Goal: Navigation & Orientation: Go to known website

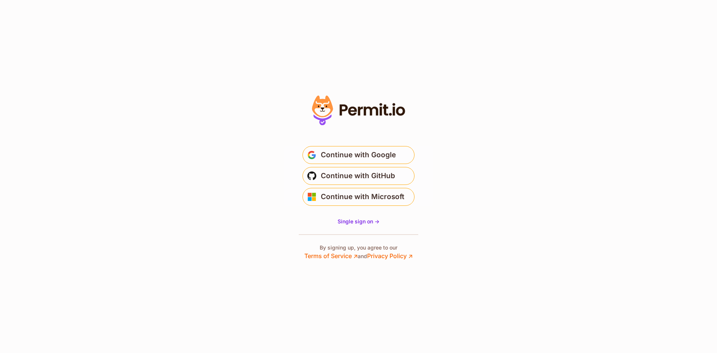
click at [373, 108] on icon at bounding box center [371, 110] width 14 height 9
drag, startPoint x: 411, startPoint y: 108, endPoint x: 352, endPoint y: 109, distance: 58.3
click at [353, 109] on div at bounding box center [358, 177] width 149 height 168
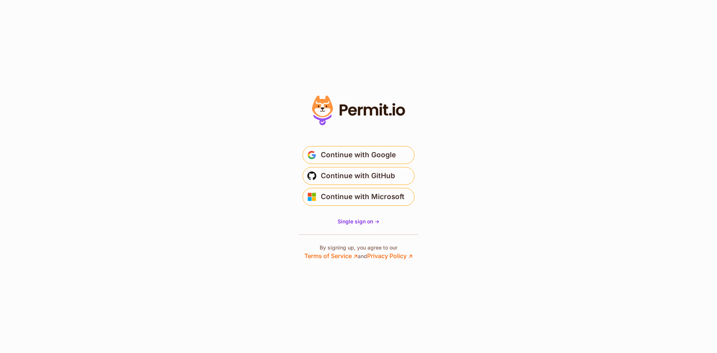
click at [352, 109] on icon at bounding box center [358, 110] width 103 height 35
drag, startPoint x: 351, startPoint y: 109, endPoint x: 353, endPoint y: 104, distance: 5.3
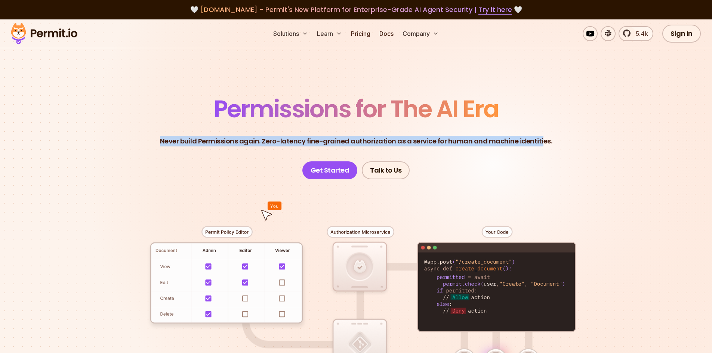
click at [539, 117] on header "Permissions for The AI Era Never build Permissions again. Zero-latency fine-gra…" at bounding box center [356, 138] width 523 height 82
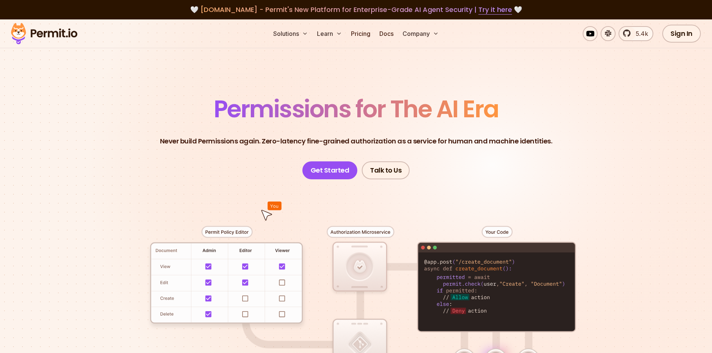
click at [539, 117] on header "Permissions for The AI Era Never build Permissions again. Zero-latency fine-gra…" at bounding box center [356, 138] width 523 height 82
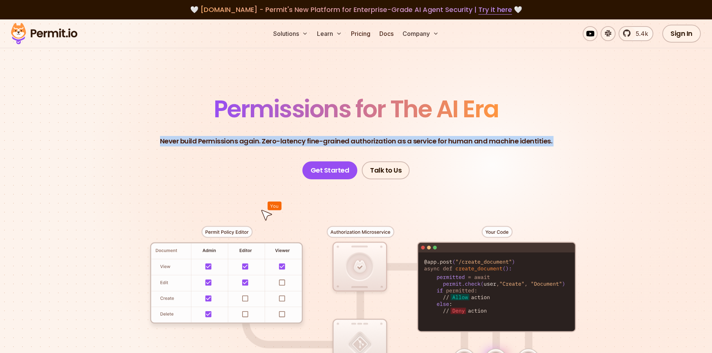
click at [539, 117] on header "Permissions for The AI Era Never build Permissions again. Zero-latency fine-gra…" at bounding box center [356, 138] width 523 height 82
click at [448, 115] on span "Permissions for The AI Era" at bounding box center [356, 108] width 285 height 33
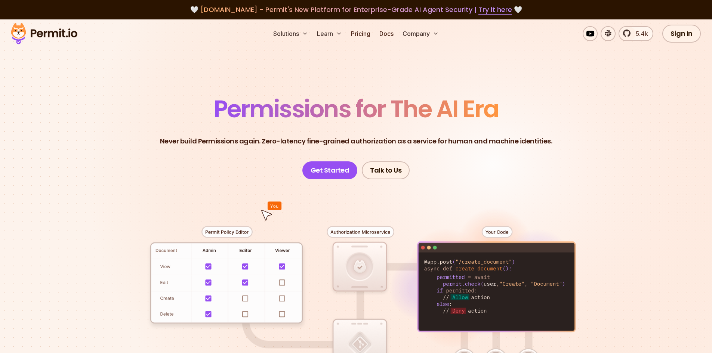
click at [448, 115] on span "Permissions for The AI Era" at bounding box center [356, 108] width 285 height 33
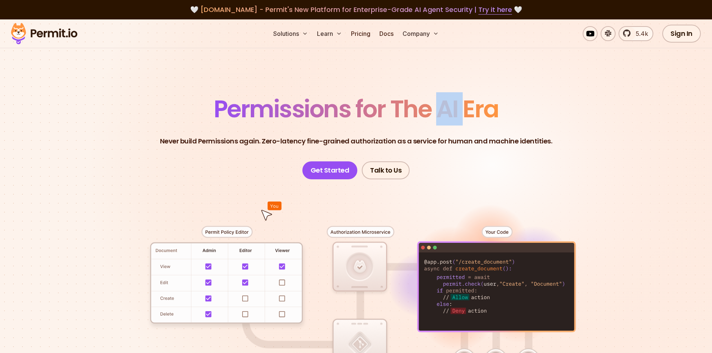
click at [448, 115] on span "Permissions for The AI Era" at bounding box center [356, 108] width 285 height 33
click at [442, 136] on p "Never build Permissions again. Zero-latency fine-grained authorization as a ser…" at bounding box center [356, 141] width 392 height 10
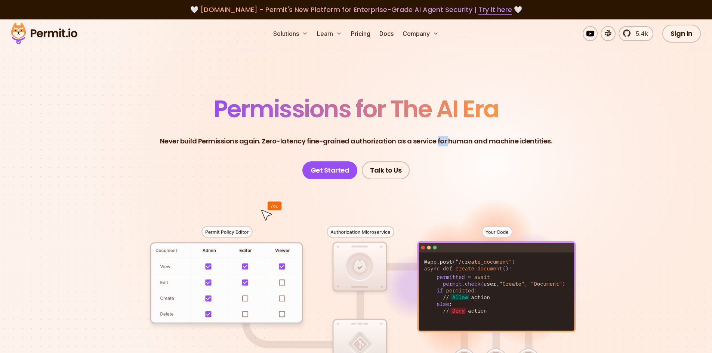
click at [442, 136] on p "Never build Permissions again. Zero-latency fine-grained authorization as a ser…" at bounding box center [356, 141] width 392 height 10
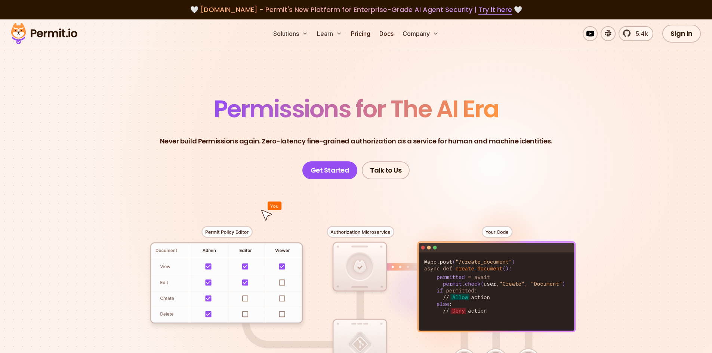
click at [443, 117] on span "Permissions for The AI Era" at bounding box center [356, 108] width 285 height 33
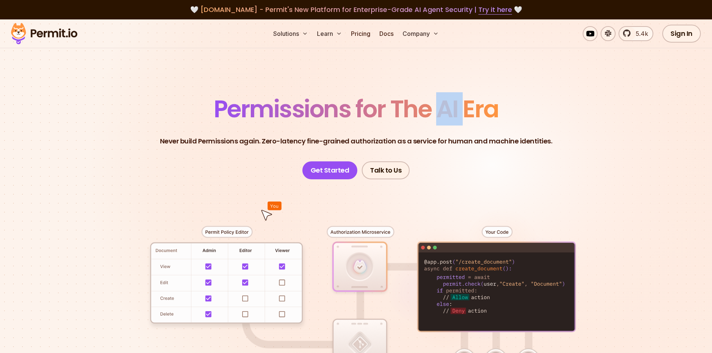
click at [443, 117] on span "Permissions for The AI Era" at bounding box center [356, 108] width 285 height 33
click at [444, 130] on header "Permissions for The AI Era Never build Permissions again. Zero-latency fine-gra…" at bounding box center [356, 138] width 523 height 82
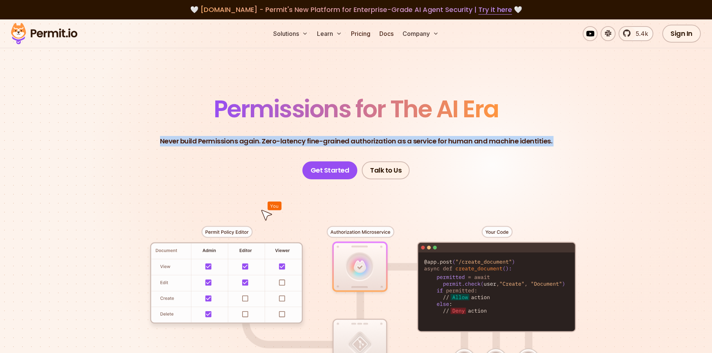
click at [444, 130] on header "Permissions for The AI Era Never build Permissions again. Zero-latency fine-gra…" at bounding box center [356, 138] width 523 height 82
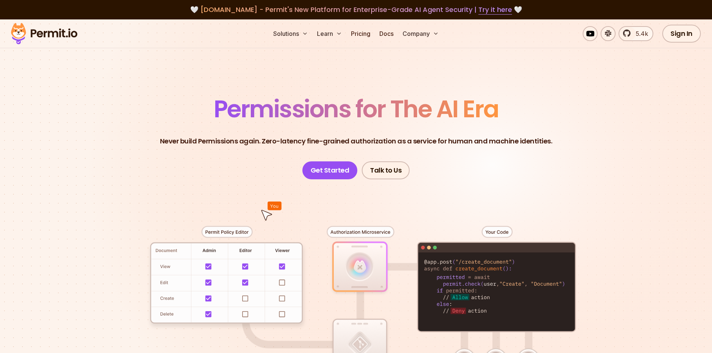
click at [436, 110] on span "Permissions for The AI Era" at bounding box center [356, 108] width 285 height 33
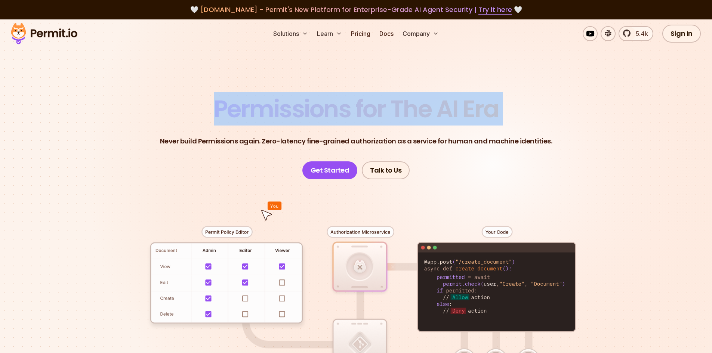
click at [436, 110] on span "Permissions for The AI Era" at bounding box center [356, 108] width 285 height 33
click at [433, 122] on span "Permissions for The AI Era" at bounding box center [356, 108] width 285 height 33
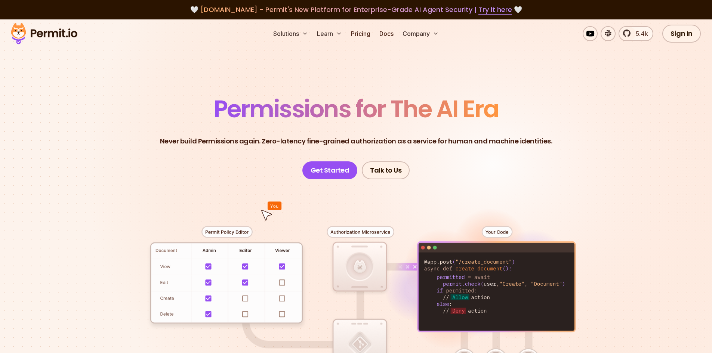
click at [433, 122] on span "Permissions for The AI Era" at bounding box center [356, 108] width 285 height 33
click at [431, 112] on span "Permissions for The AI Era" at bounding box center [356, 108] width 285 height 33
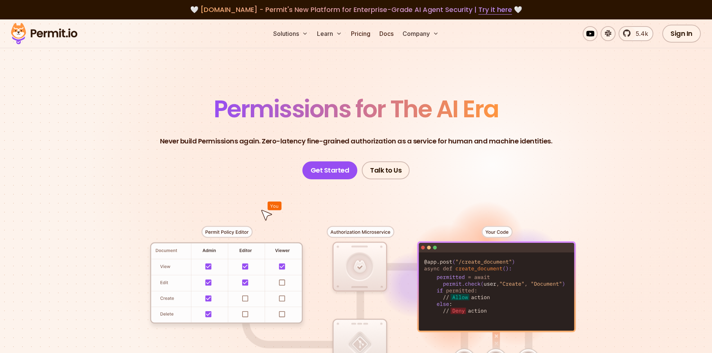
click at [431, 116] on span "Permissions for The AI Era" at bounding box center [356, 108] width 285 height 33
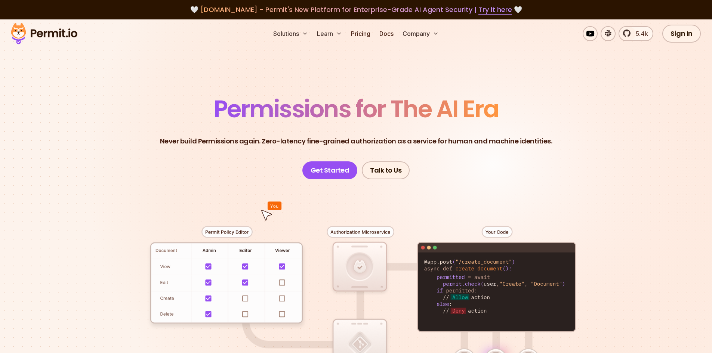
click at [462, 113] on span "Permissions for The AI Era" at bounding box center [356, 108] width 285 height 33
click at [460, 118] on span "Permissions for The AI Era" at bounding box center [356, 108] width 285 height 33
click at [456, 120] on span "Permissions for The AI Era" at bounding box center [356, 108] width 285 height 33
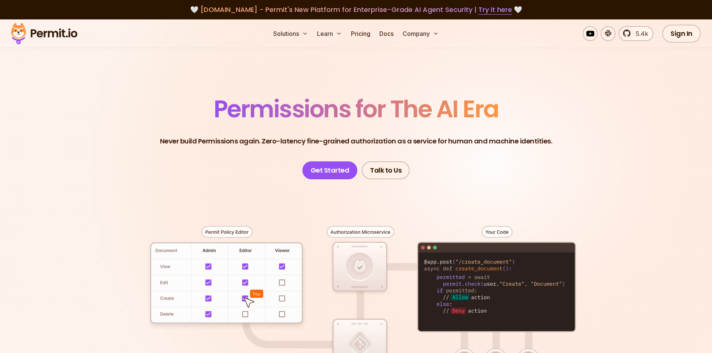
click at [428, 115] on span "Permissions for The AI Era" at bounding box center [356, 108] width 285 height 33
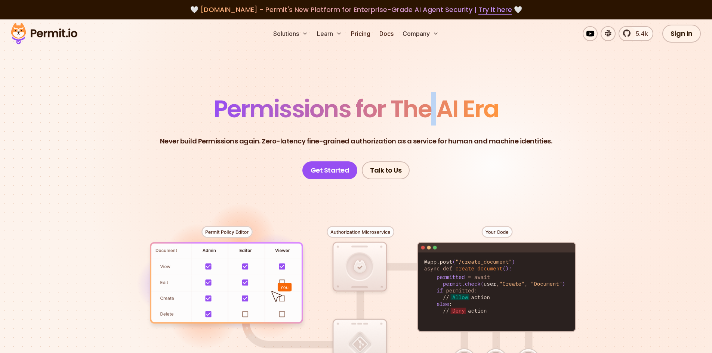
click at [387, 116] on span "Permissions for The AI Era" at bounding box center [356, 108] width 285 height 33
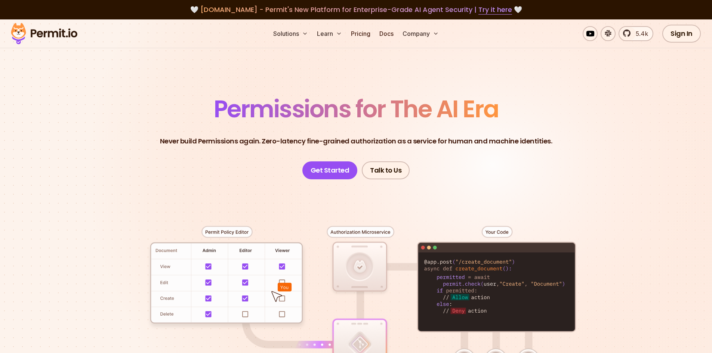
click at [351, 114] on span "Permissions for The AI Era" at bounding box center [356, 108] width 285 height 33
click at [347, 142] on p "Never build Permissions again. Zero-latency fine-grained authorization as a ser…" at bounding box center [356, 141] width 392 height 10
click at [348, 142] on p "Never build Permissions again. Zero-latency fine-grained authorization as a ser…" at bounding box center [356, 141] width 392 height 10
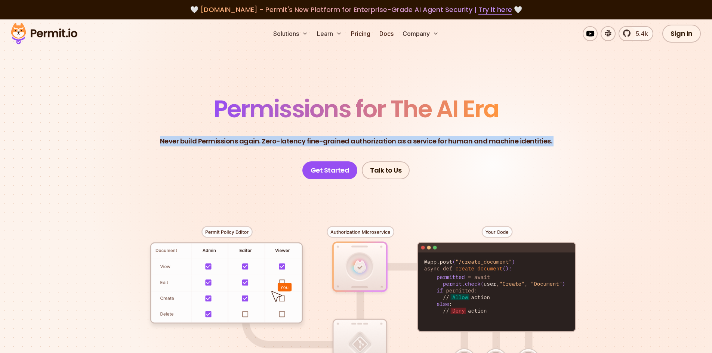
click at [349, 143] on p "Never build Permissions again. Zero-latency fine-grained authorization as a ser…" at bounding box center [356, 141] width 392 height 10
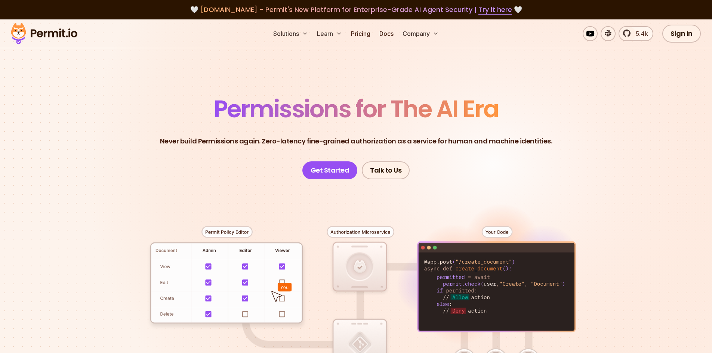
click at [349, 143] on p "Never build Permissions again. Zero-latency fine-grained authorization as a ser…" at bounding box center [356, 141] width 392 height 10
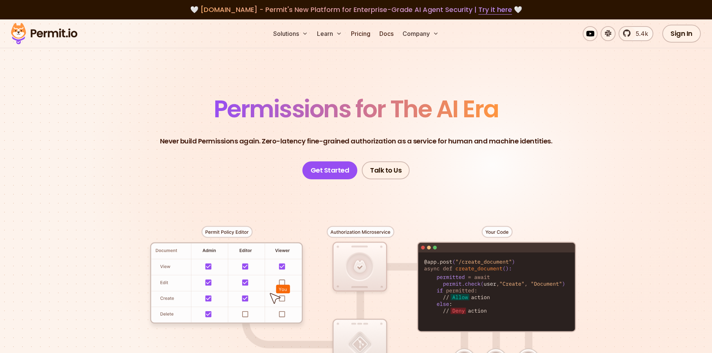
click at [349, 143] on p "Never build Permissions again. Zero-latency fine-grained authorization as a ser…" at bounding box center [356, 141] width 392 height 10
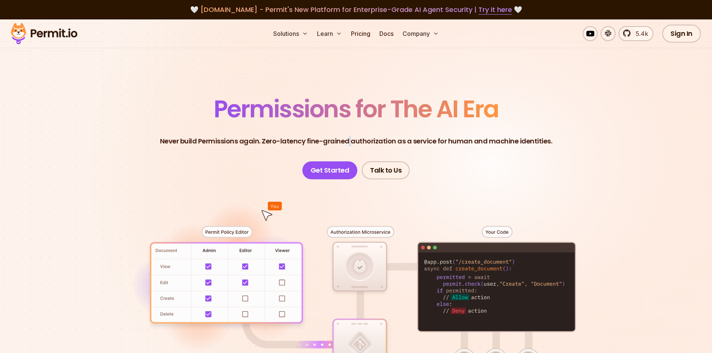
click at [309, 143] on p "Never build Permissions again. Zero-latency fine-grained authorization as a ser…" at bounding box center [356, 141] width 392 height 10
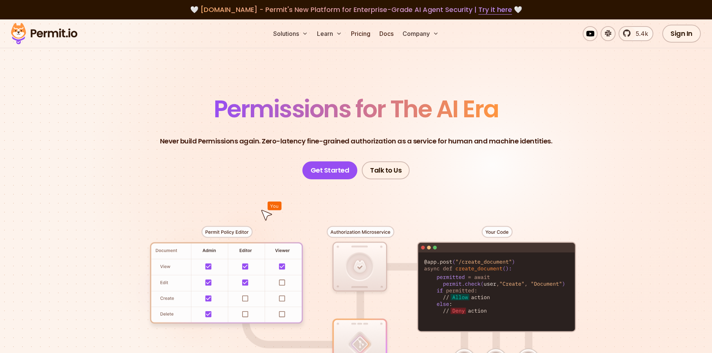
click at [307, 144] on p "Never build Permissions again. Zero-latency fine-grained authorization as a ser…" at bounding box center [356, 141] width 392 height 10
click at [262, 141] on p "Never build Permissions again. Zero-latency fine-grained authorization as a ser…" at bounding box center [356, 141] width 392 height 10
click at [264, 143] on p "Never build Permissions again. Zero-latency fine-grained authorization as a ser…" at bounding box center [356, 141] width 392 height 10
click at [263, 157] on header "Permissions for The AI Era Never build Permissions again. Zero-latency fine-gra…" at bounding box center [356, 138] width 523 height 82
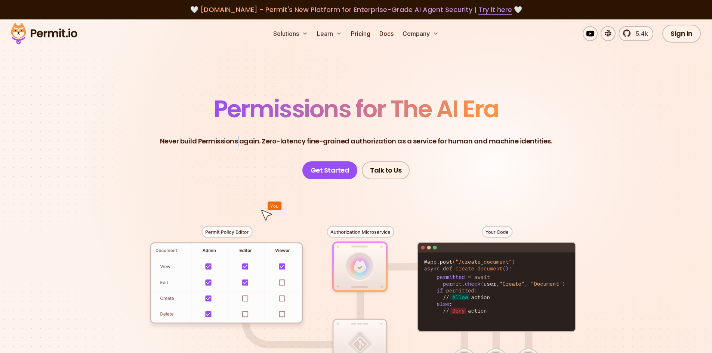
click at [243, 142] on p "Never build Permissions again. Zero-latency fine-grained authorization as a ser…" at bounding box center [356, 141] width 392 height 10
click at [242, 145] on p "Never build Permissions again. Zero-latency fine-grained authorization as a ser…" at bounding box center [356, 141] width 392 height 10
click at [242, 143] on p "Never build Permissions again. Zero-latency fine-grained authorization as a ser…" at bounding box center [356, 141] width 392 height 10
drag, startPoint x: 244, startPoint y: 139, endPoint x: 240, endPoint y: 139, distance: 4.1
click at [240, 139] on p "Never build Permissions again. Zero-latency fine-grained authorization as a ser…" at bounding box center [356, 141] width 392 height 10
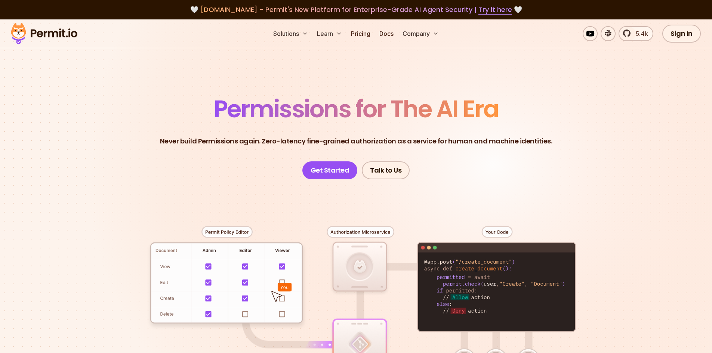
click at [236, 153] on header "Permissions for The AI Era Never build Permissions again. Zero-latency fine-gra…" at bounding box center [356, 138] width 523 height 82
drag, startPoint x: 239, startPoint y: 142, endPoint x: 243, endPoint y: 143, distance: 4.2
click at [243, 143] on p "Never build Permissions again. Zero-latency fine-grained authorization as a ser…" at bounding box center [356, 141] width 392 height 10
click at [240, 154] on header "Permissions for The AI Era Never build Permissions again. Zero-latency fine-gra…" at bounding box center [356, 138] width 523 height 82
click at [242, 142] on p "Never build Permissions again. Zero-latency fine-grained authorization as a ser…" at bounding box center [356, 141] width 392 height 10
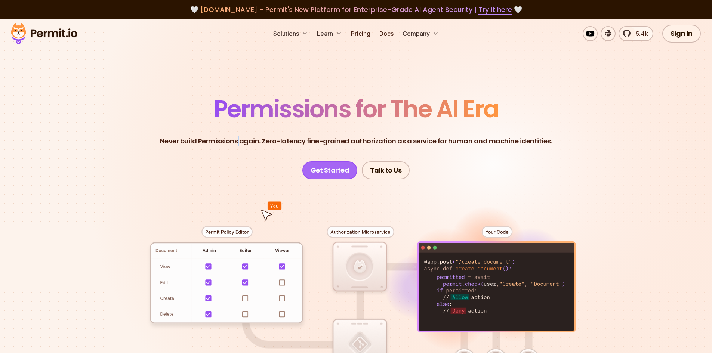
click at [349, 168] on link "Get Started" at bounding box center [329, 170] width 55 height 18
